Goal: Task Accomplishment & Management: Complete application form

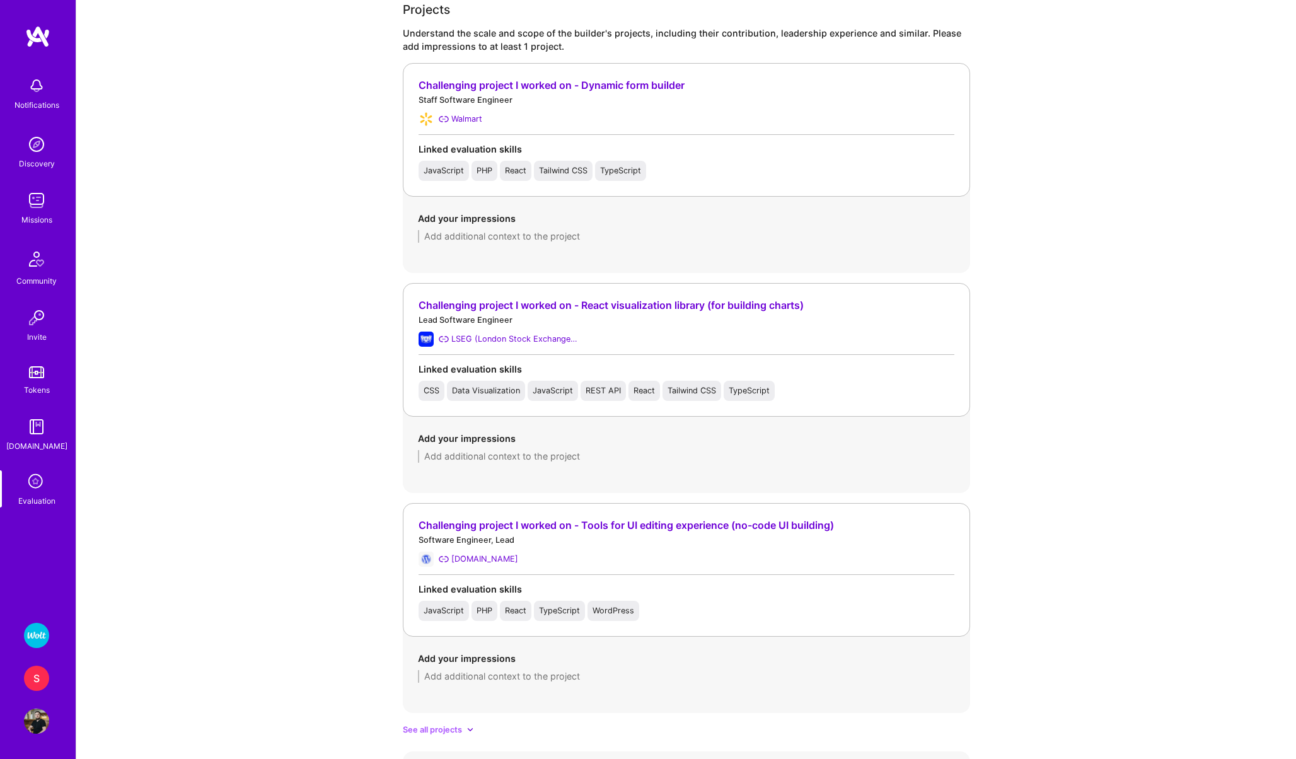
scroll to position [889, 0]
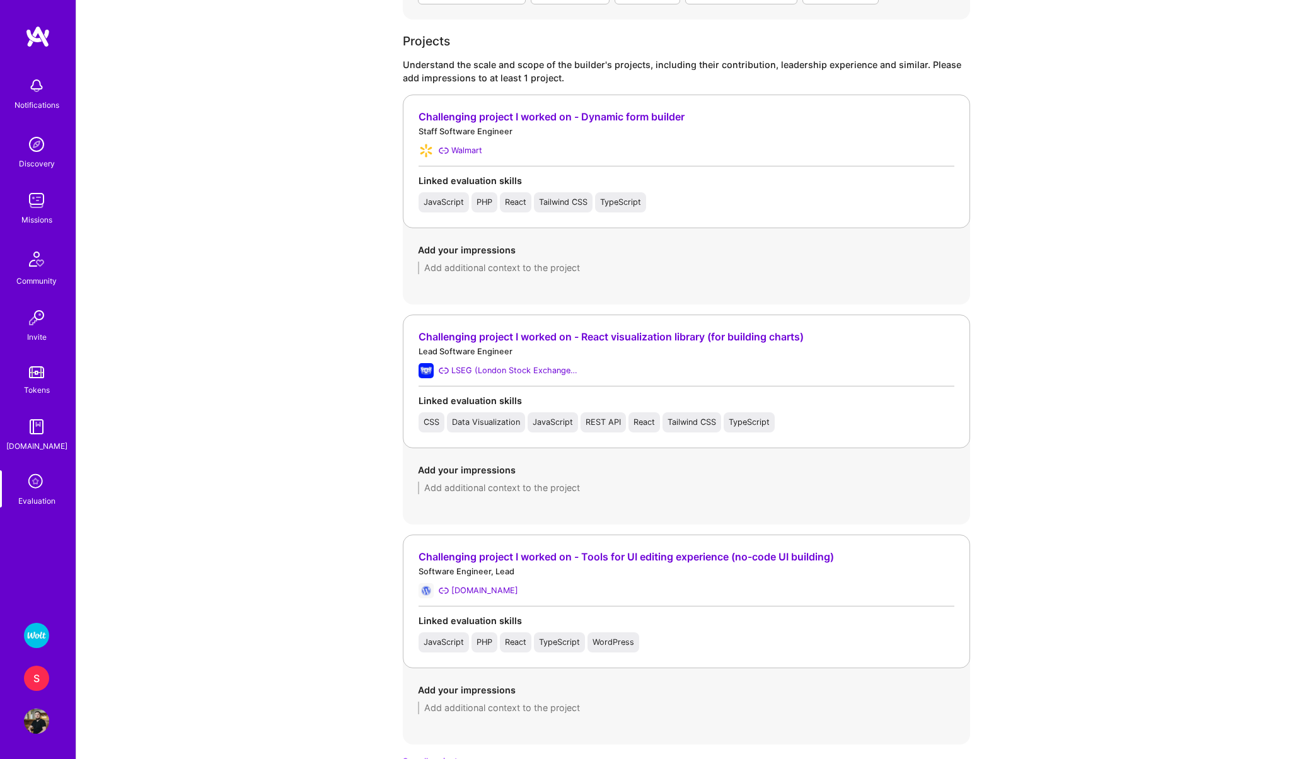
click at [426, 269] on textarea at bounding box center [686, 268] width 537 height 13
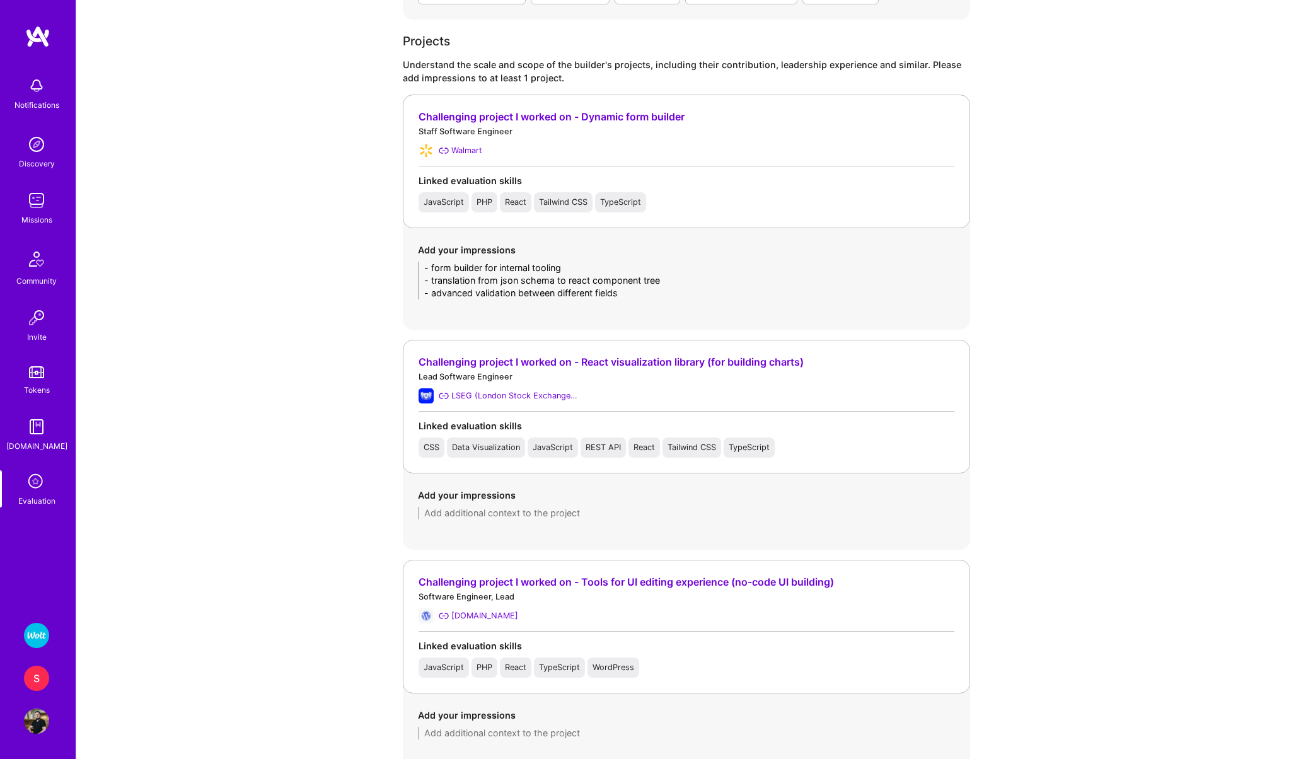
scroll to position [0, 0]
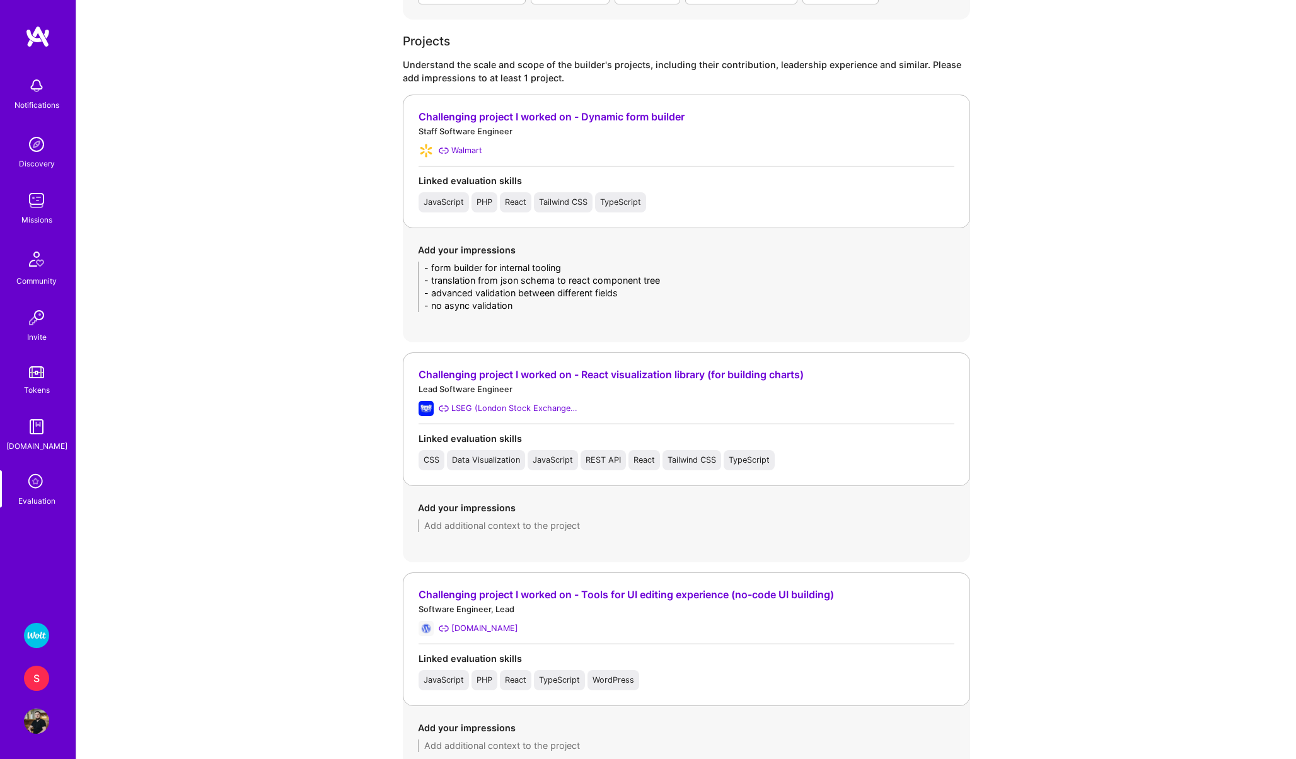
type textarea "- form builder for internal tooling - translation from json schema to react com…"
click at [468, 531] on textarea at bounding box center [686, 525] width 537 height 13
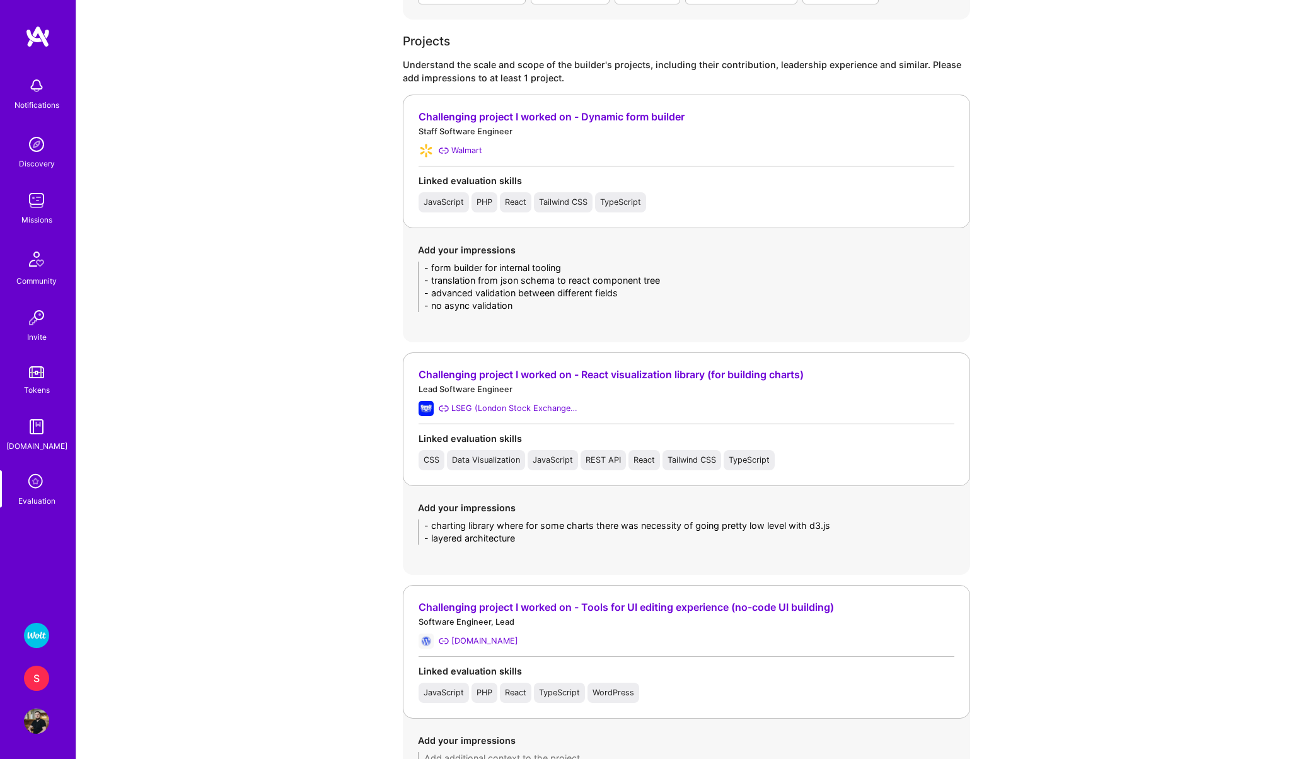
click at [466, 539] on textarea "- charting library where for some charts there was necessity of going pretty lo…" at bounding box center [686, 531] width 537 height 25
type textarea "- charting library where for some charts there was necessity of going pretty lo…"
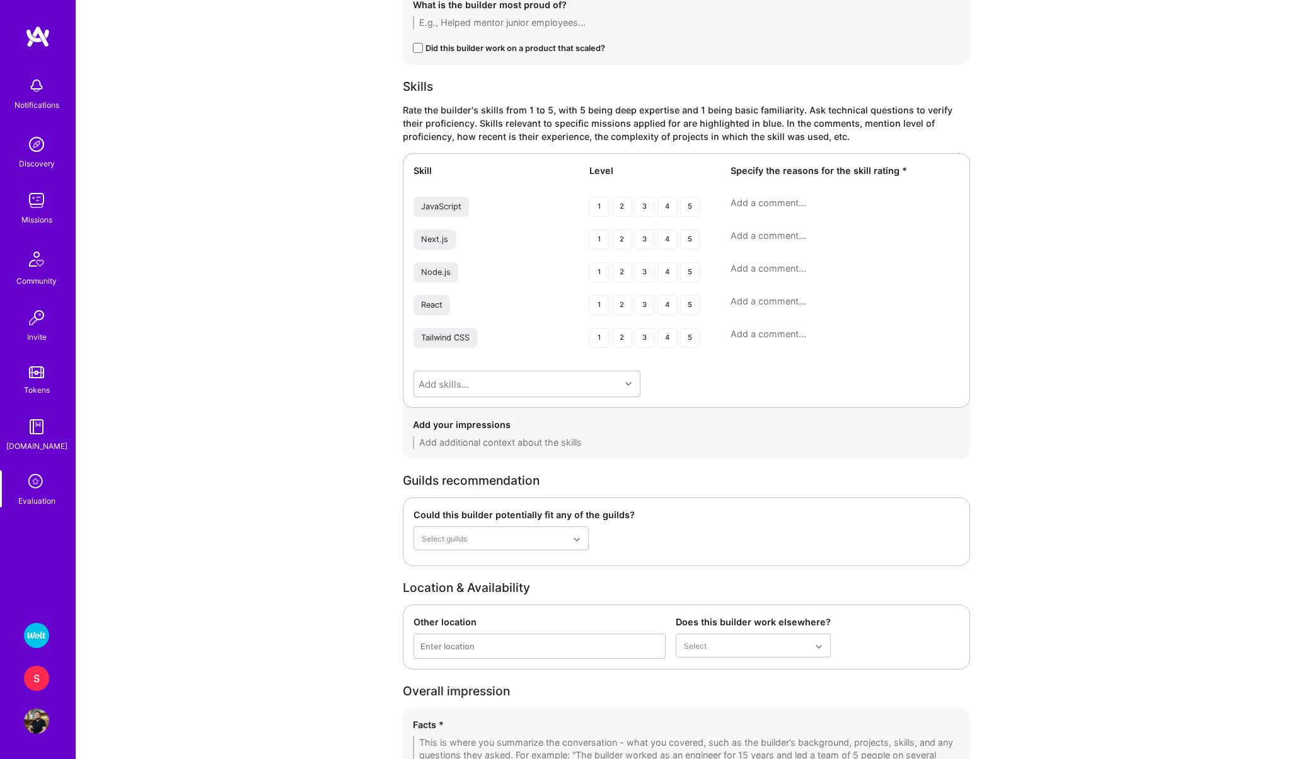
scroll to position [1743, 0]
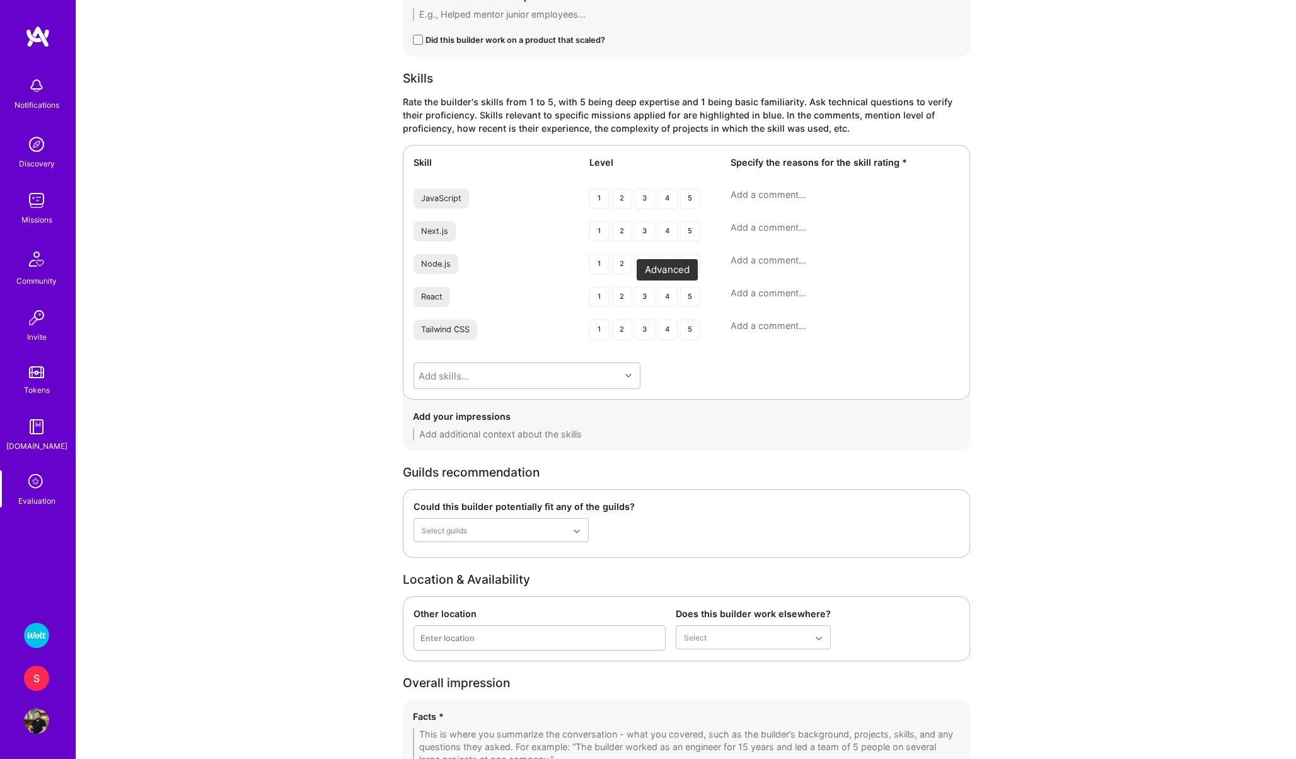
click at [671, 292] on div "4" at bounding box center [667, 297] width 20 height 20
click at [754, 291] on textarea at bounding box center [844, 293] width 229 height 13
type textarea "main frontend framework"
click at [644, 265] on div "3" at bounding box center [645, 264] width 20 height 20
click at [746, 253] on div "Skill Level Specify the reasons for the skill rating * JavaScript 1 2 3 4 5 Nex…" at bounding box center [686, 272] width 567 height 255
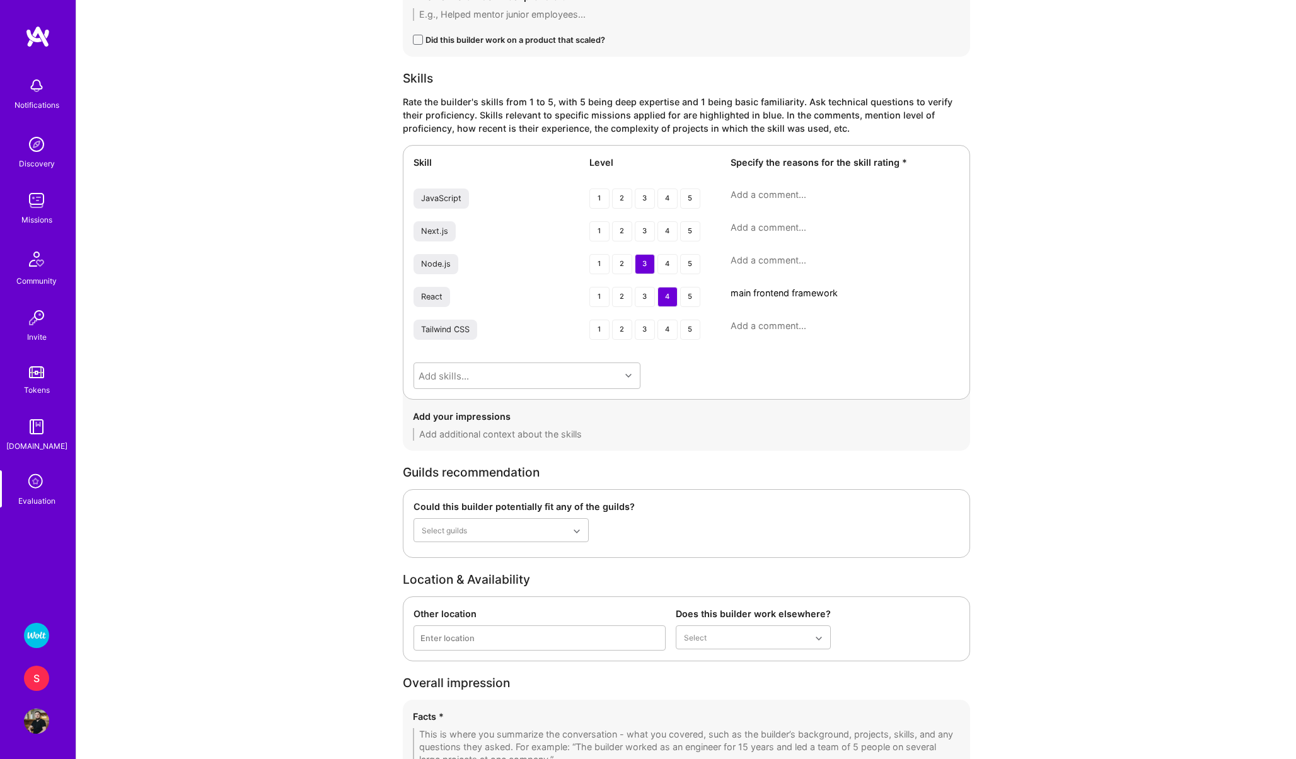
click at [744, 265] on textarea at bounding box center [844, 260] width 229 height 13
type textarea "sometimes used on a backend side in some of the projects"
click at [840, 301] on textarea "main frontend framework" at bounding box center [844, 295] width 229 height 13
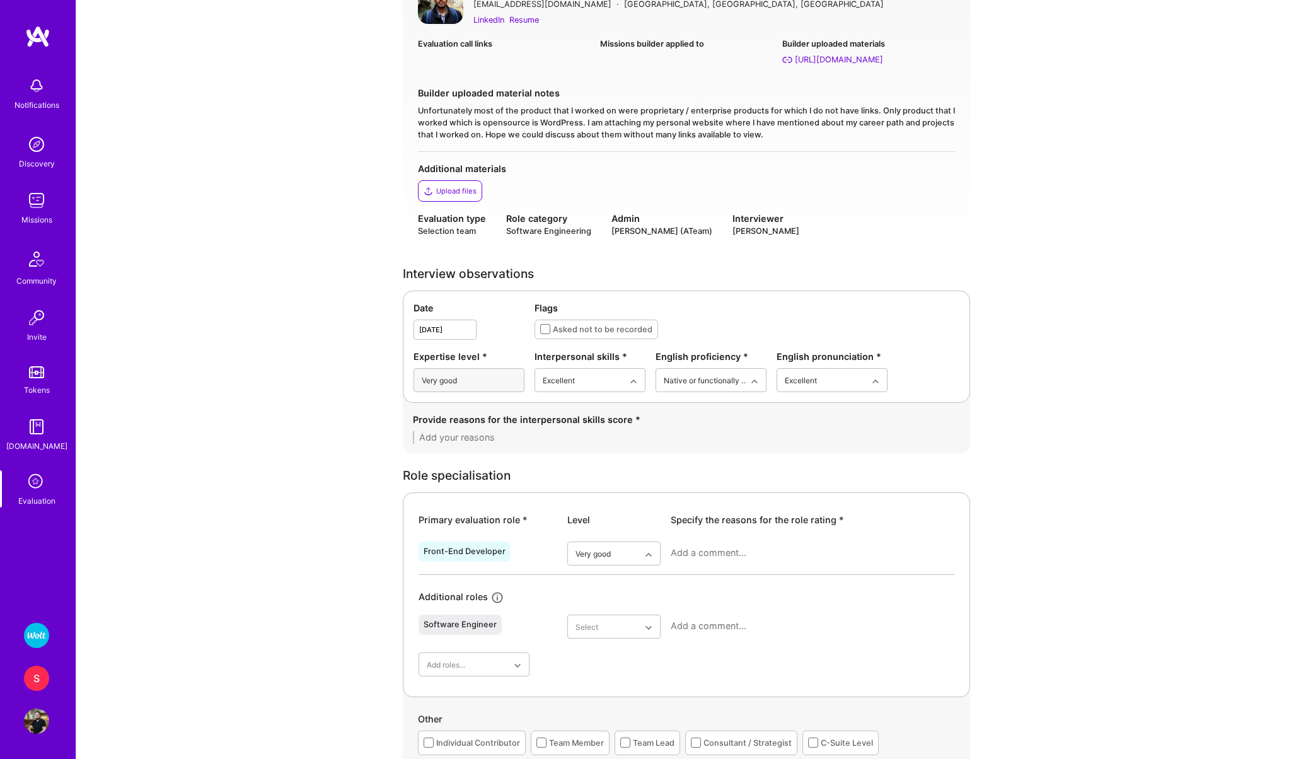
scroll to position [148, 0]
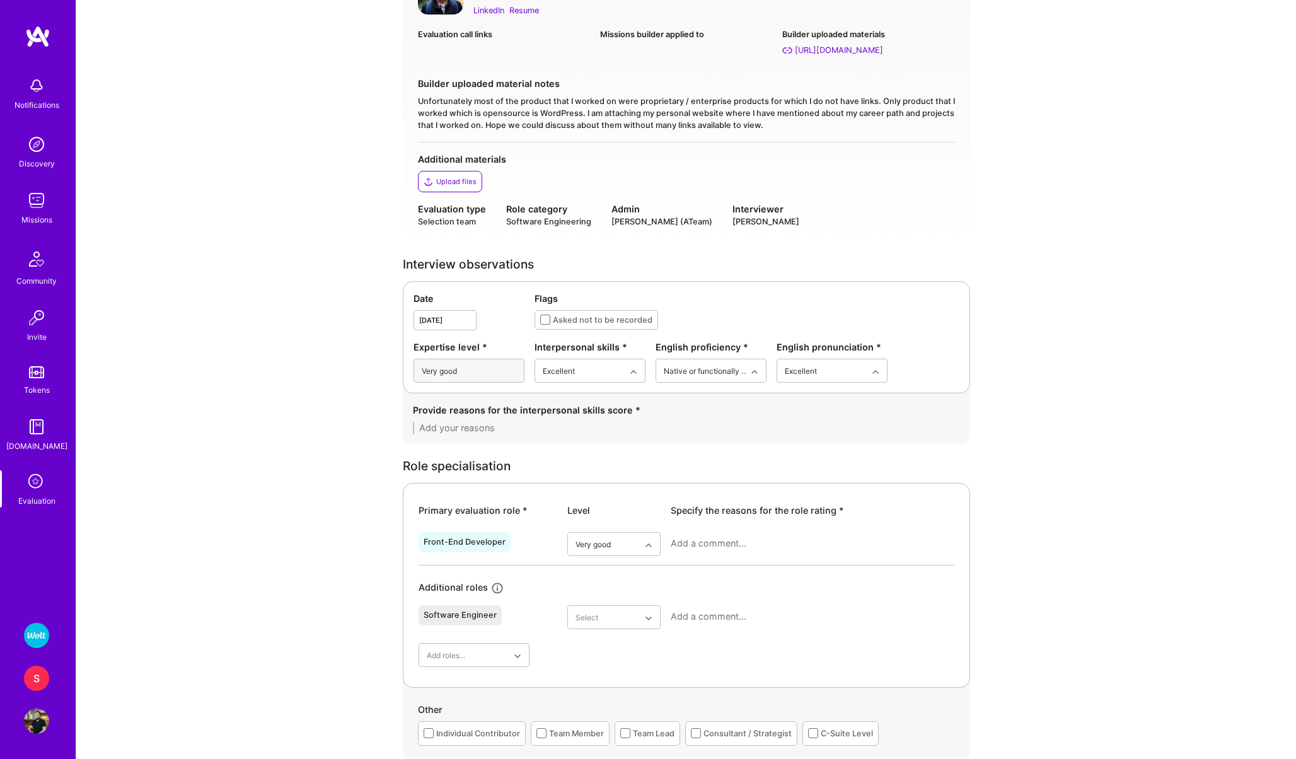
type textarea "main frontend framework. used in different contextes and multiple projects (sta…"
click at [548, 428] on textarea at bounding box center [686, 428] width 547 height 13
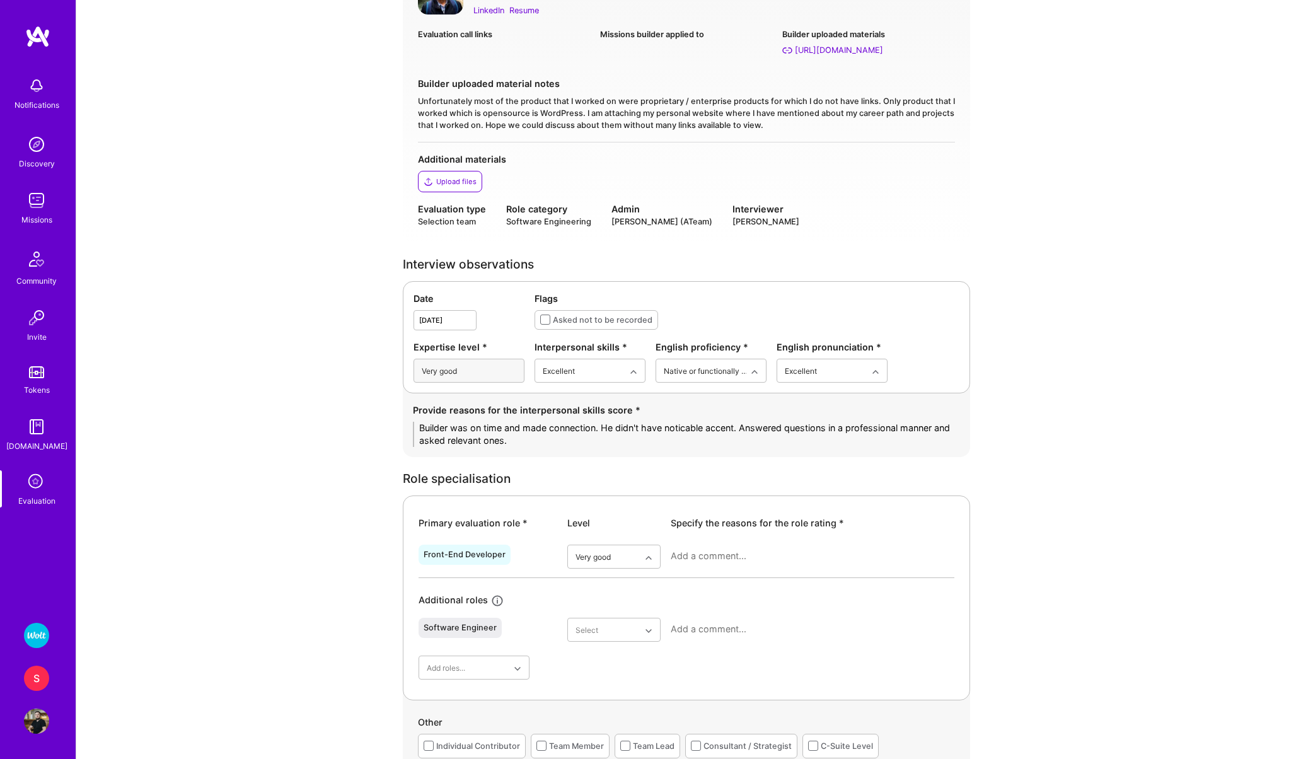
type textarea "Builder was on time and made connection. He didn't have noticable accent. Answe…"
click at [750, 558] on textarea at bounding box center [813, 556] width 284 height 13
type textarea "Builder is an"
click at [774, 567] on textarea "Experienced frontend engineer for multiple enterprise and consulting projects. …" at bounding box center [813, 562] width 284 height 25
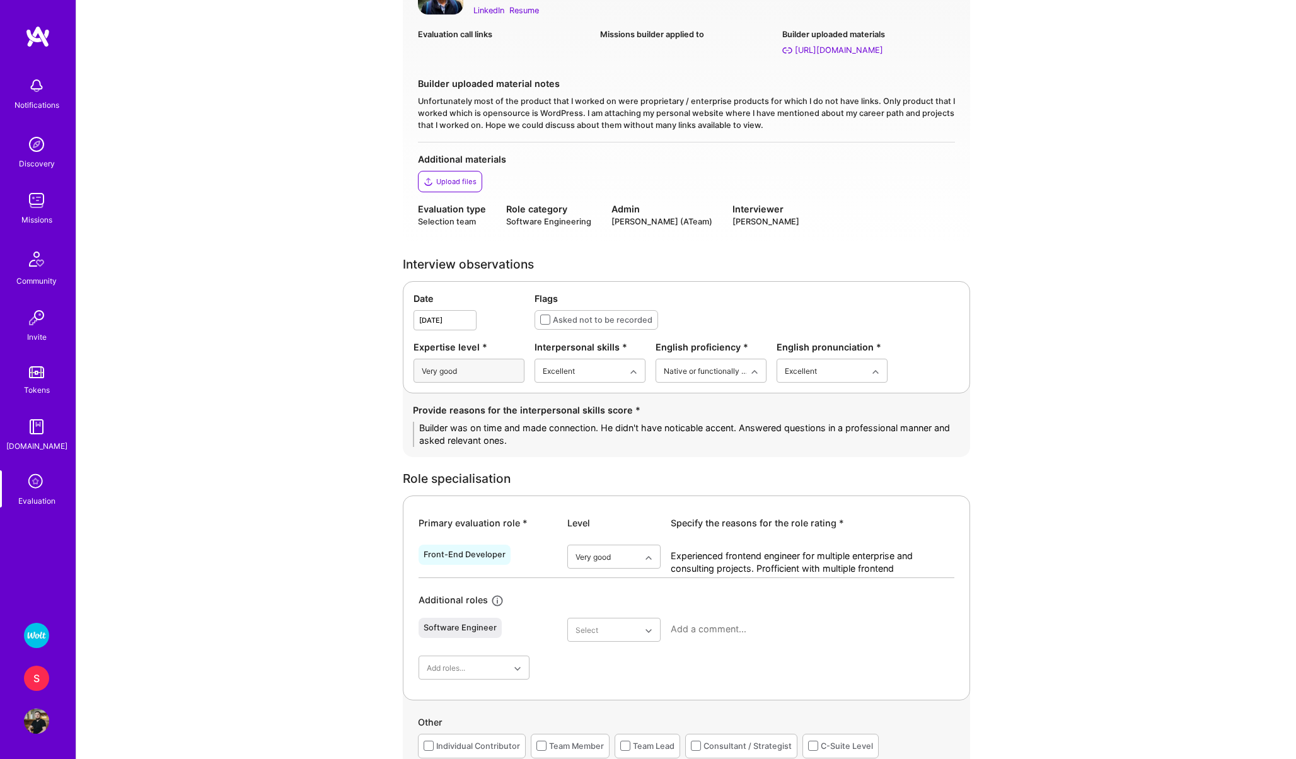
click at [918, 566] on textarea "Experienced frontend engineer for multiple enterprise and consulting projects. …" at bounding box center [813, 562] width 284 height 25
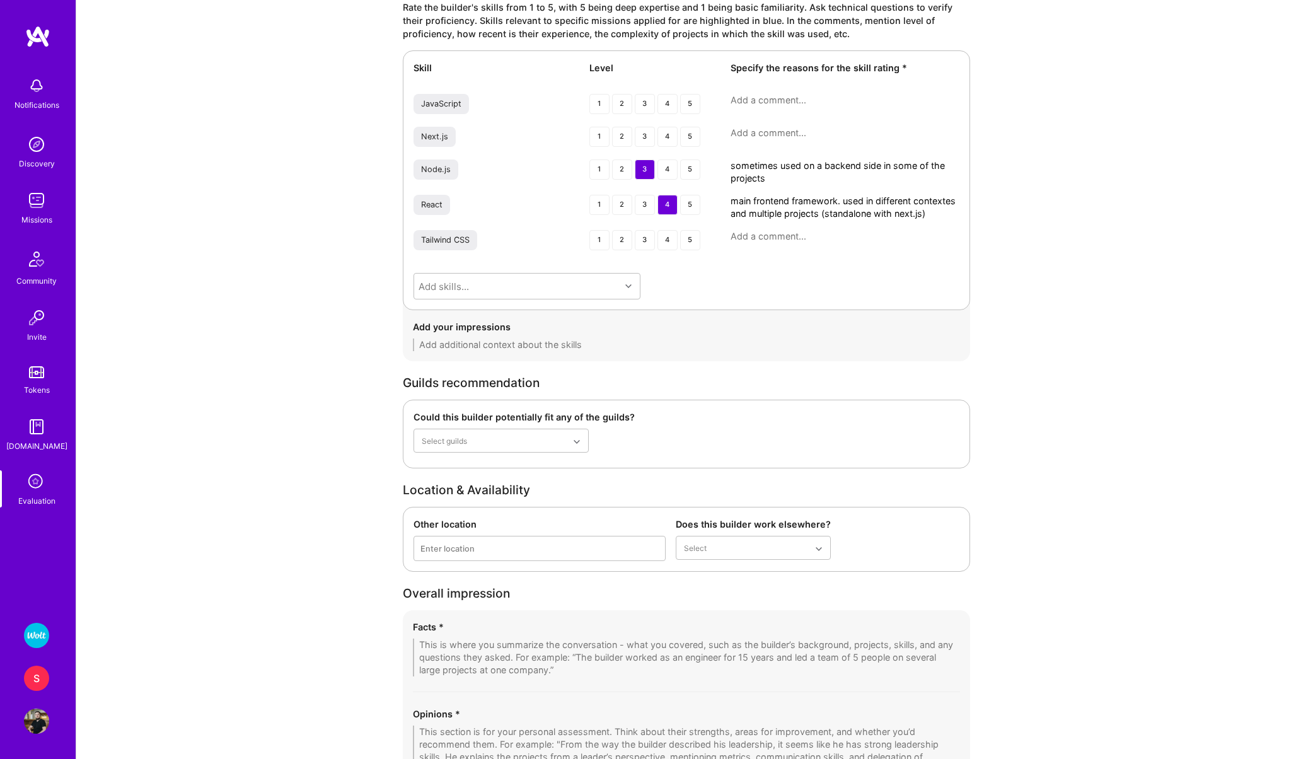
scroll to position [1973, 0]
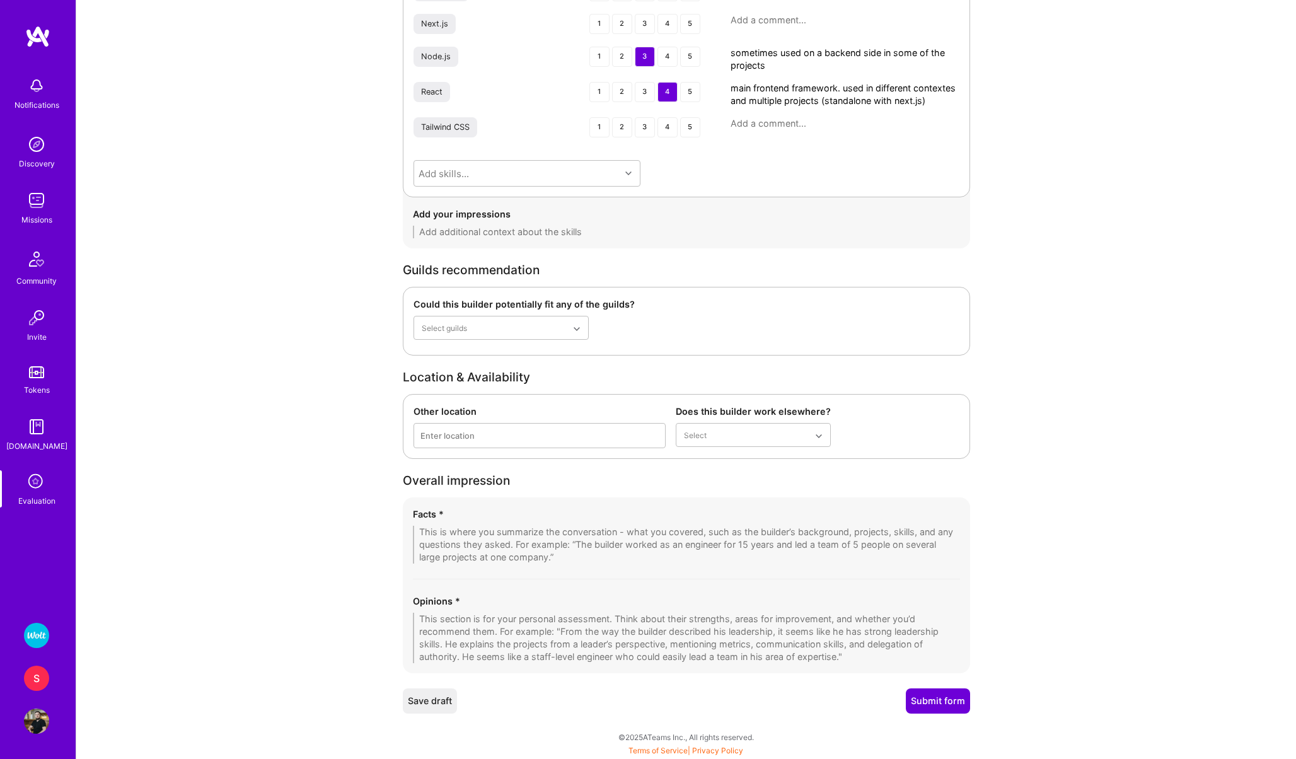
type textarea "Experienced frontend engineer for multiple enterprise and consulting projects. …"
click at [564, 548] on textarea at bounding box center [686, 545] width 547 height 38
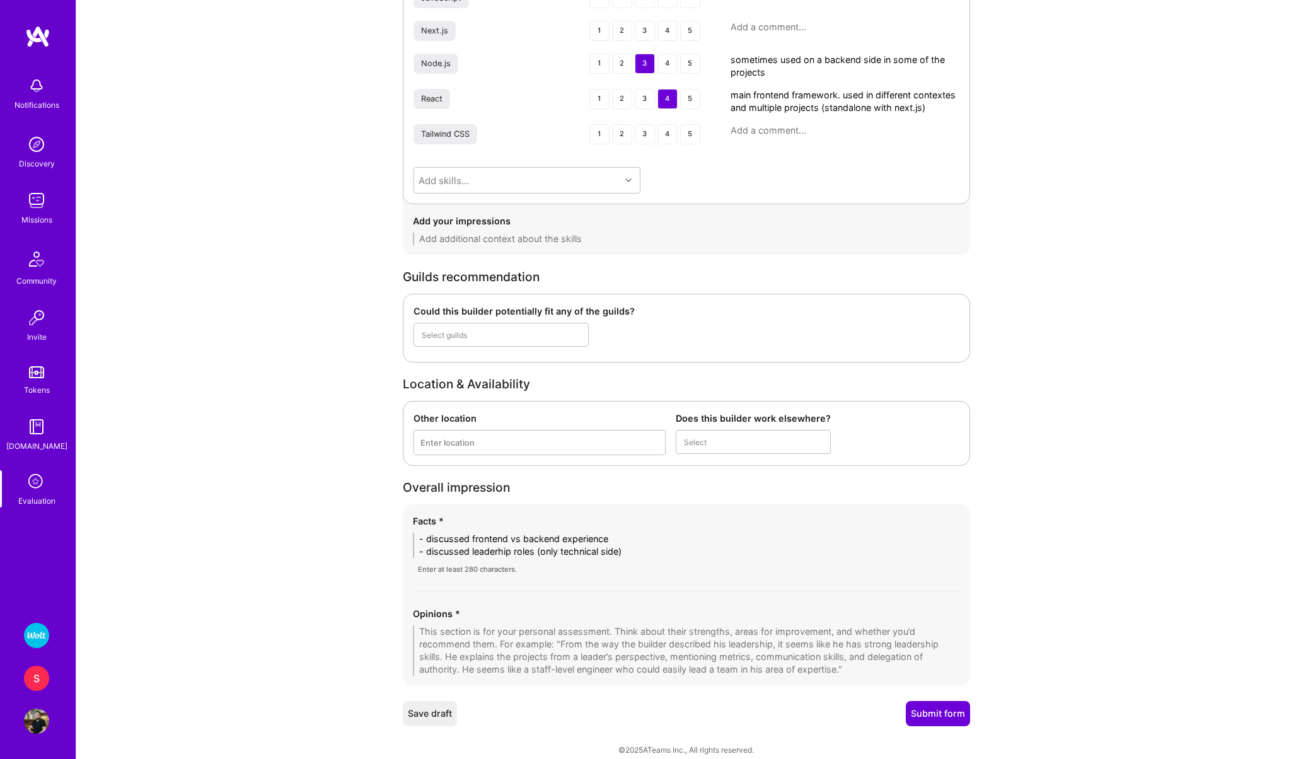
scroll to position [0, 0]
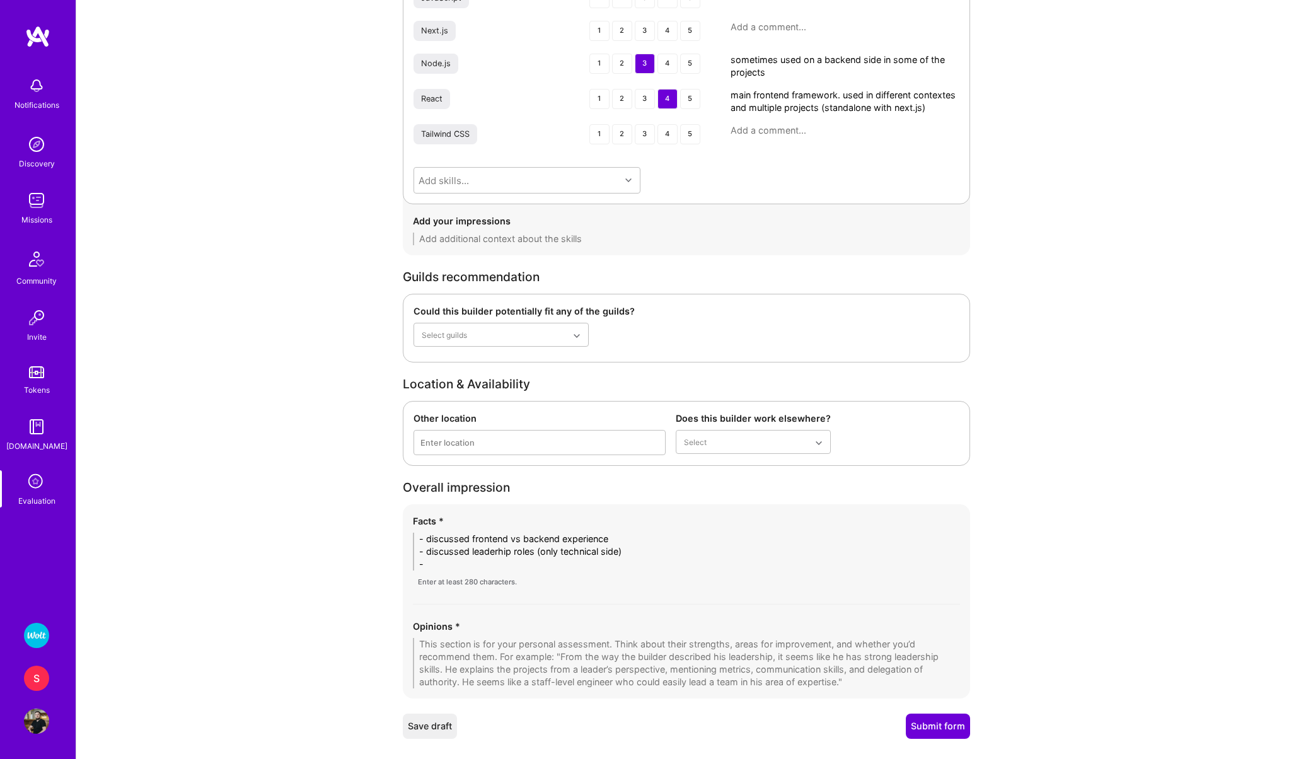
click at [499, 548] on textarea "- discussed frontend vs backend experience - discussed leaderhip roles (only te…" at bounding box center [686, 552] width 547 height 38
click at [461, 562] on textarea "- discussed frontend vs backend experience - discussed leadership roles (only t…" at bounding box center [686, 552] width 547 height 38
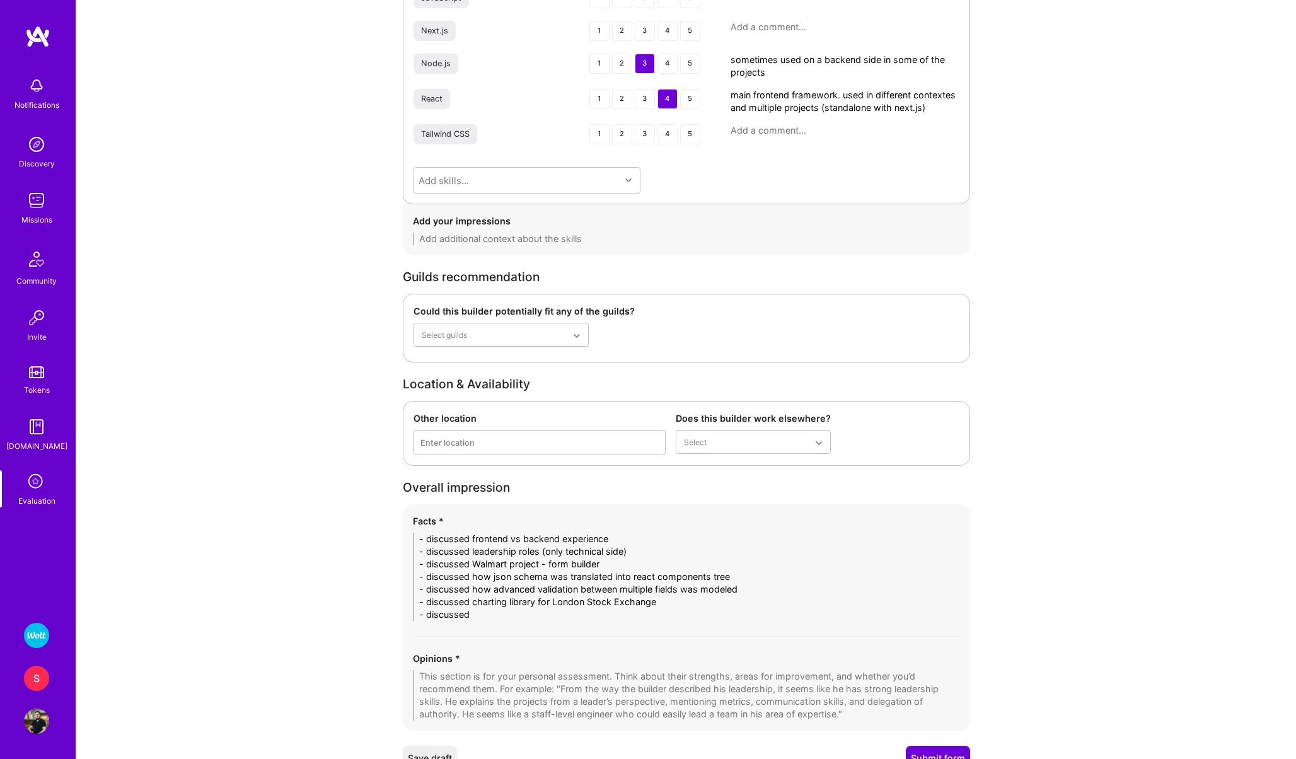
click at [506, 616] on textarea "- discussed frontend vs backend experience - discussed leadership roles (only t…" at bounding box center [686, 577] width 547 height 88
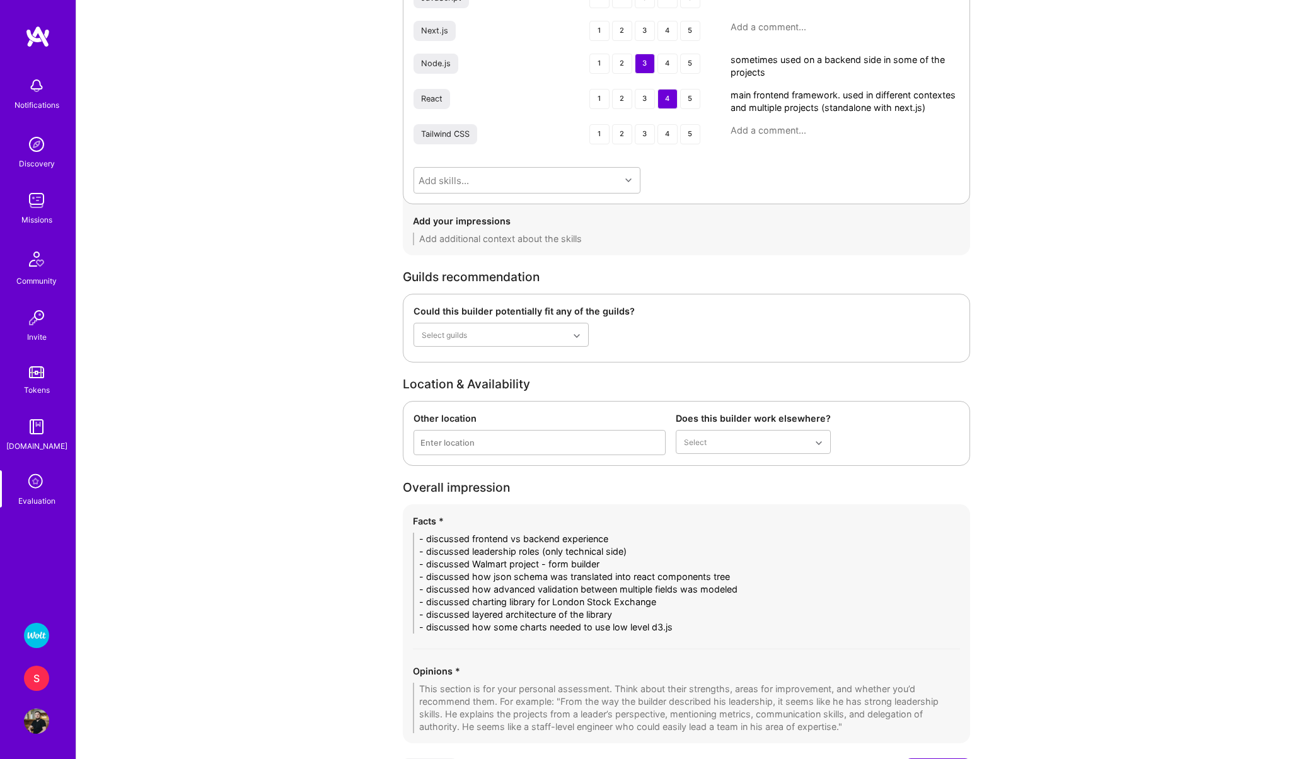
scroll to position [2036, 0]
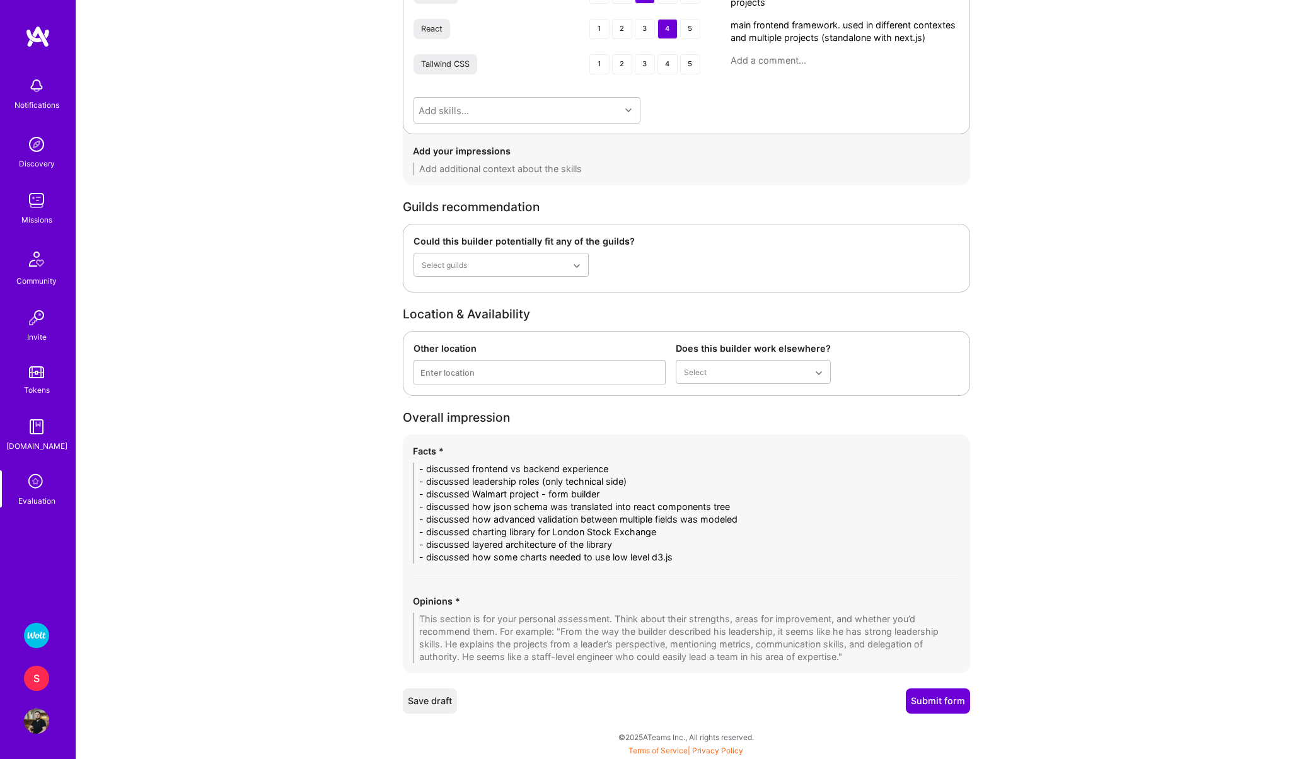
type textarea "- discussed frontend vs backend experience - discussed leadership roles (only t…"
click at [587, 640] on textarea at bounding box center [686, 638] width 547 height 50
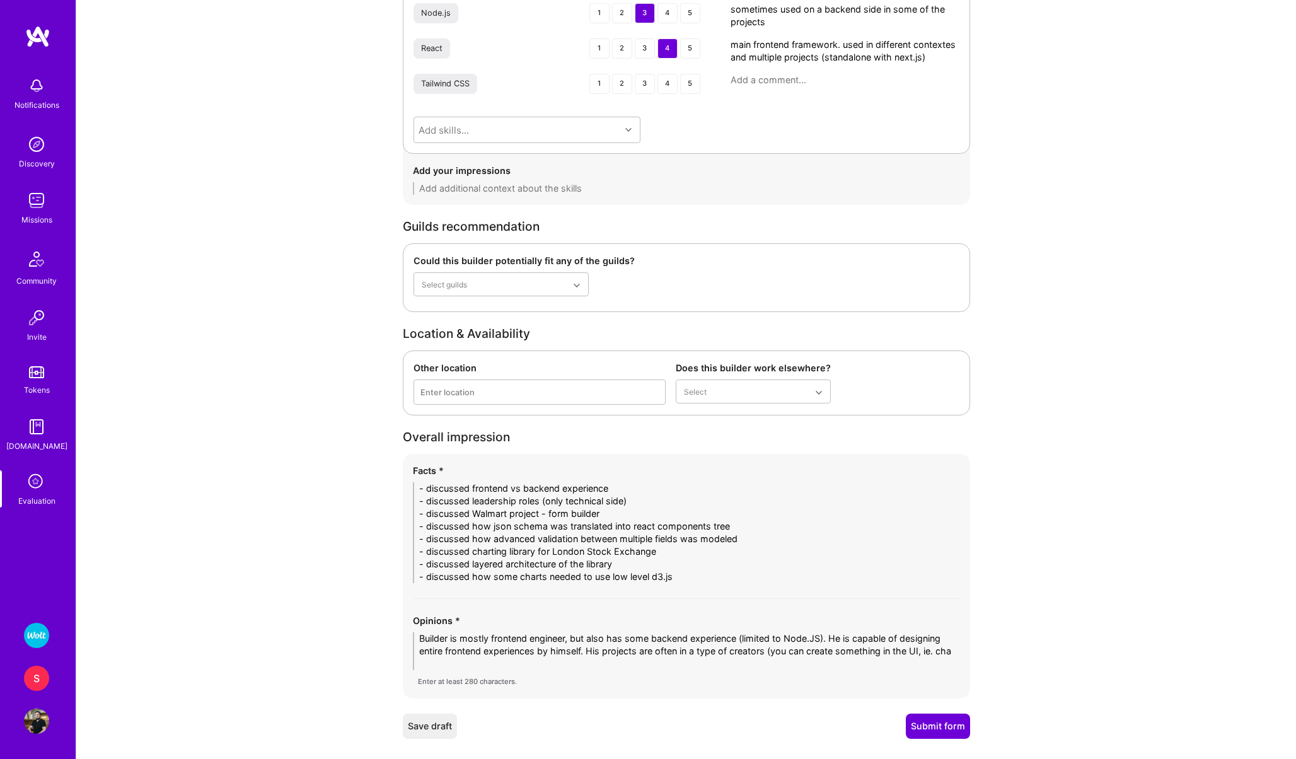
scroll to position [0, 0]
type textarea "Builder is mostly frontend engineer, but also has some backend experience (limi…"
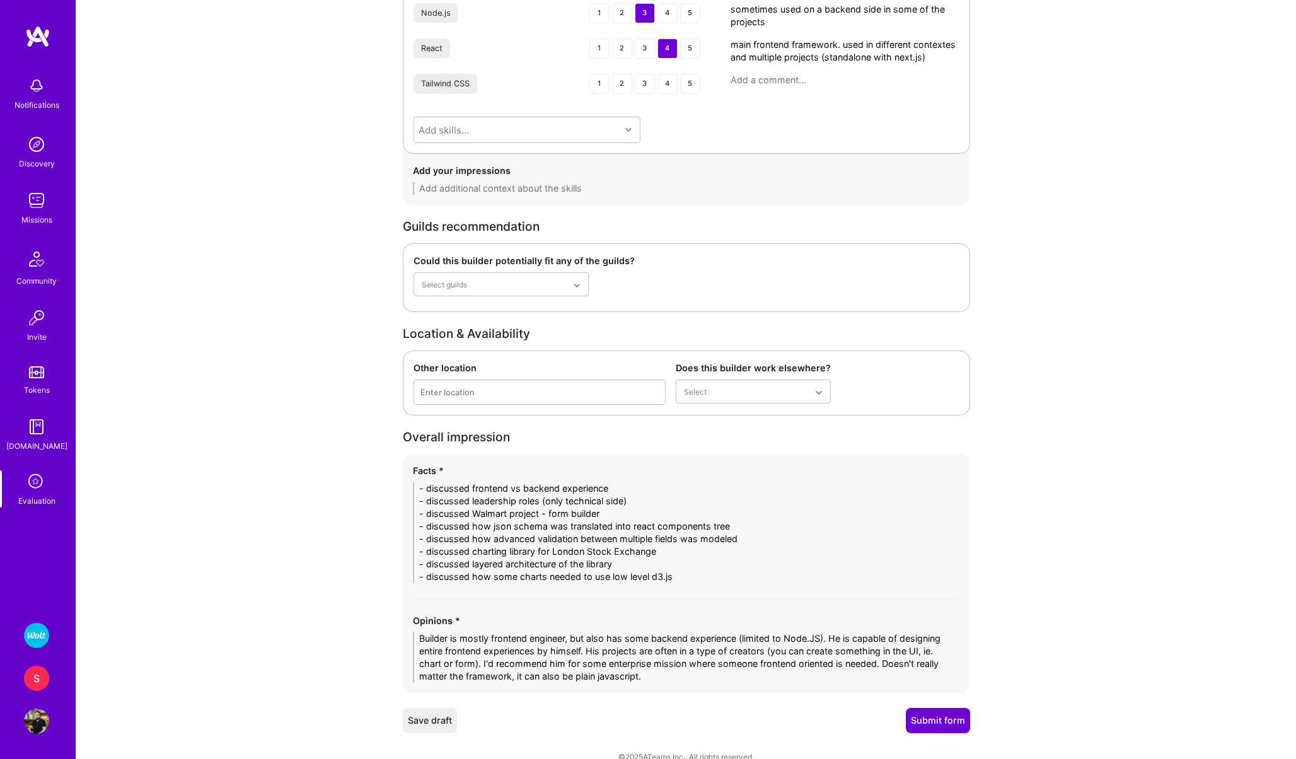
type textarea "Builder is mostly frontend engineer, but also has some backend experience (limi…"
click at [934, 728] on button "Submit form" at bounding box center [938, 720] width 64 height 25
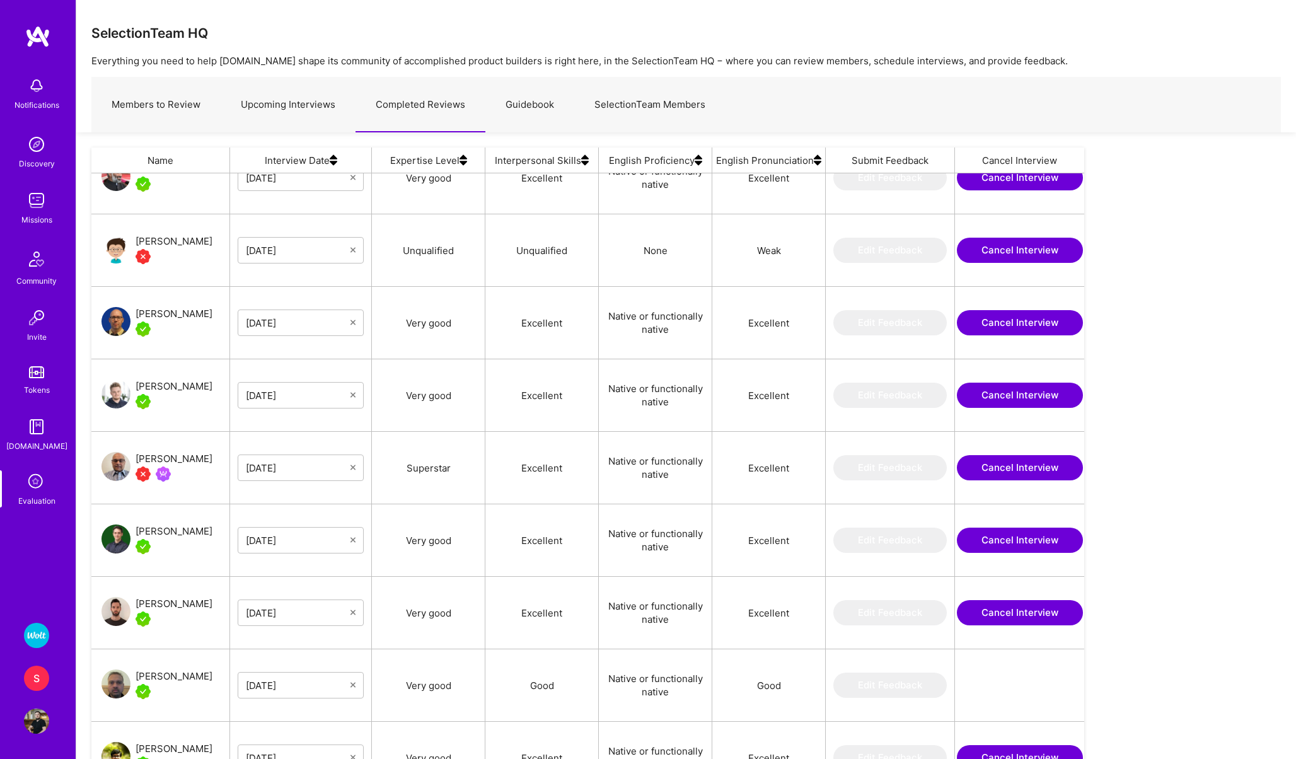
scroll to position [917, 0]
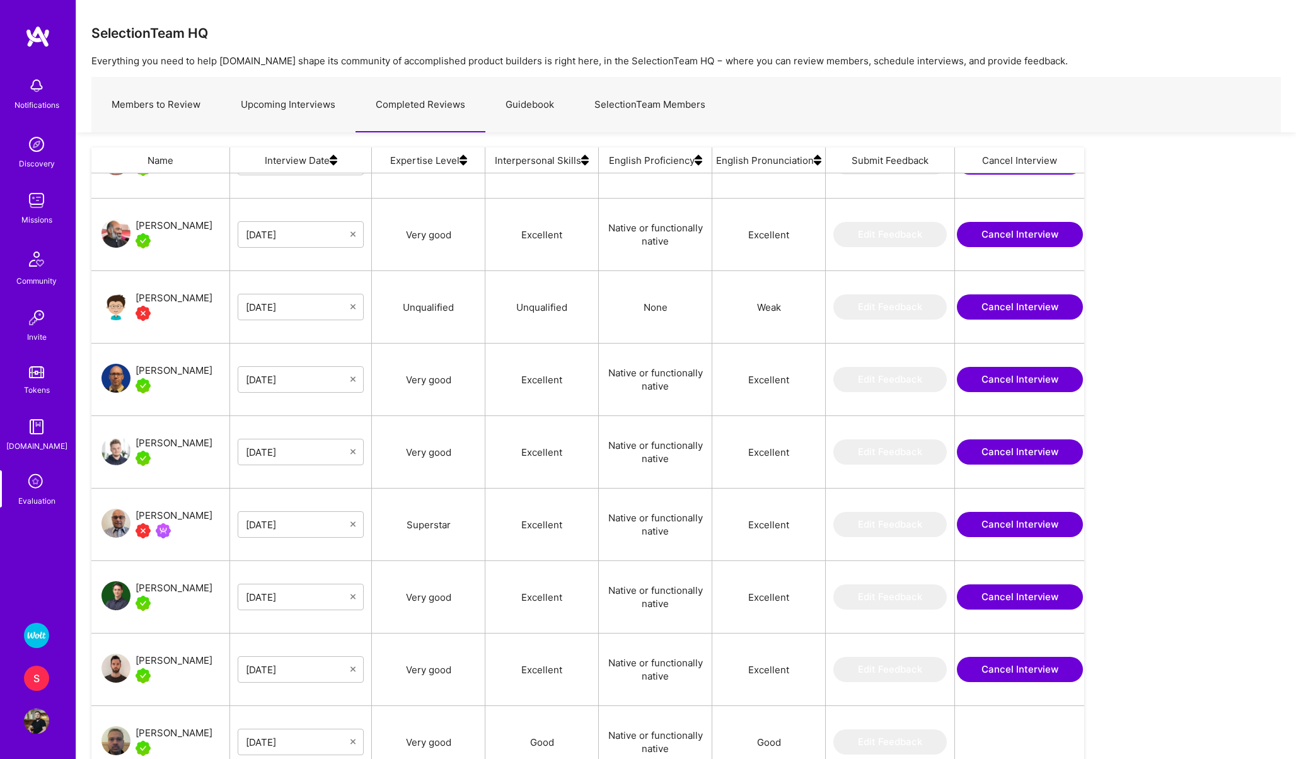
click at [159, 517] on div "[PERSON_NAME]" at bounding box center [174, 515] width 77 height 15
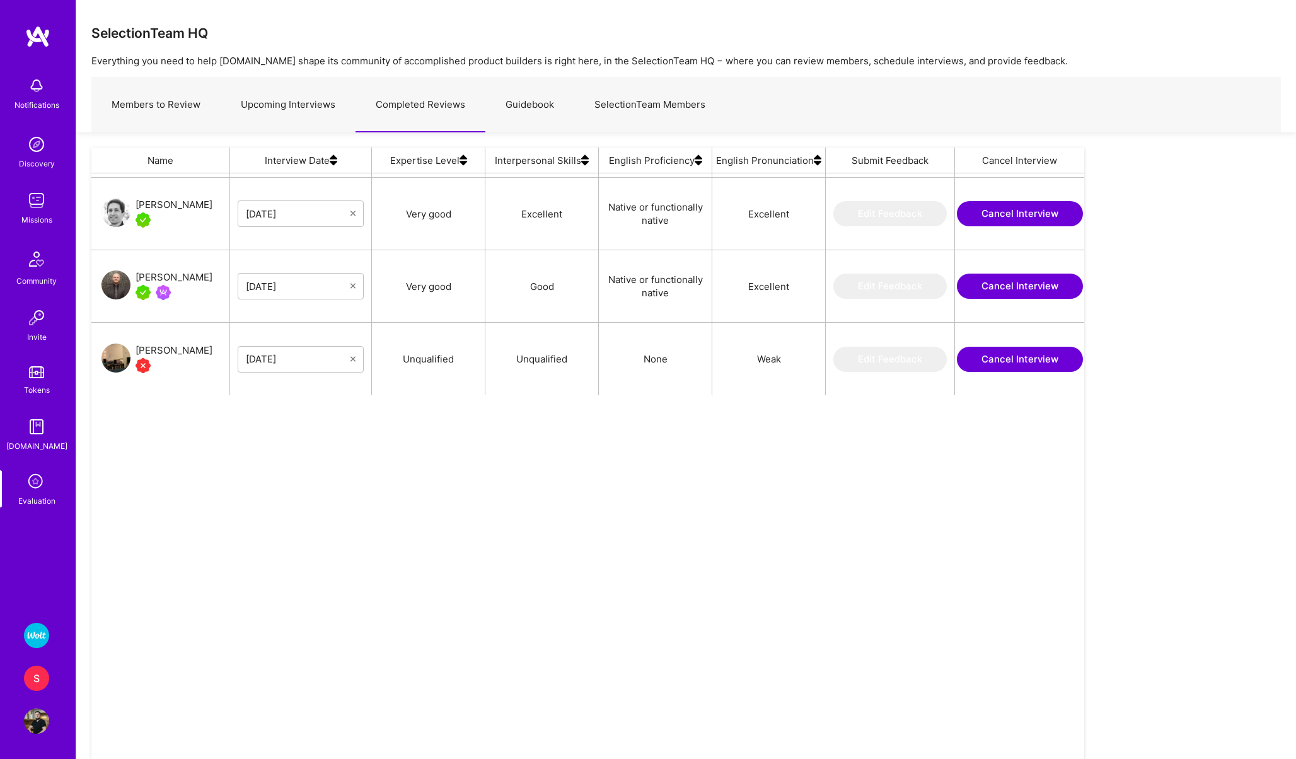
scroll to position [0, 0]
